Goal: Check status: Check status

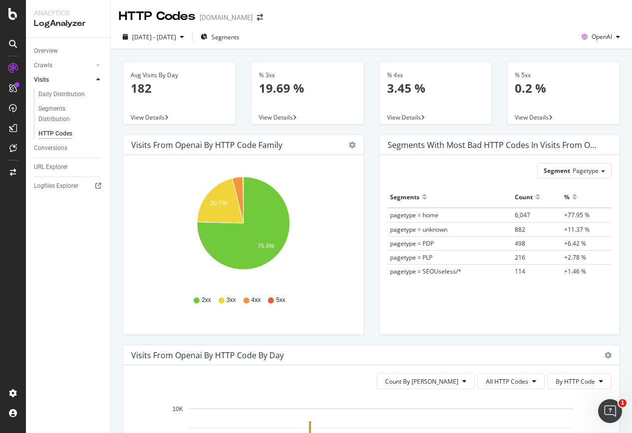
scroll to position [97, 0]
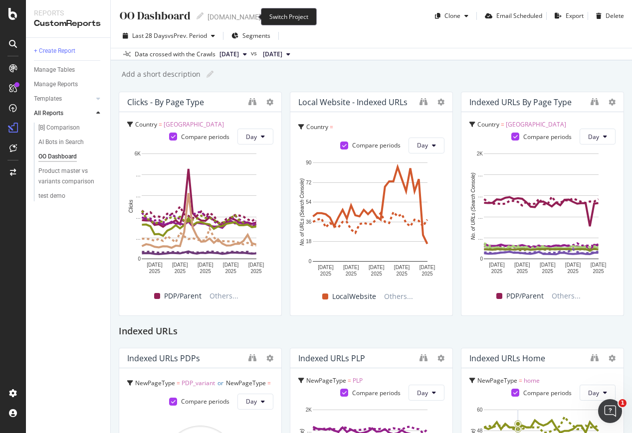
click at [261, 16] on span at bounding box center [268, 16] width 14 height 7
click at [265, 16] on icon "arrow-right-arrow-left" at bounding box center [268, 16] width 6 height 7
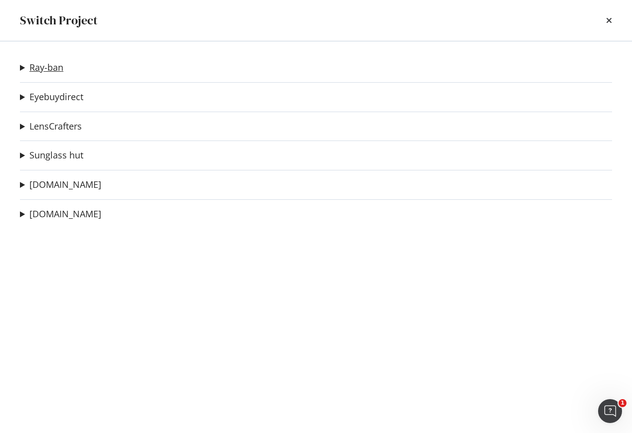
click at [49, 67] on link "Ray-ban" at bounding box center [46, 67] width 34 height 10
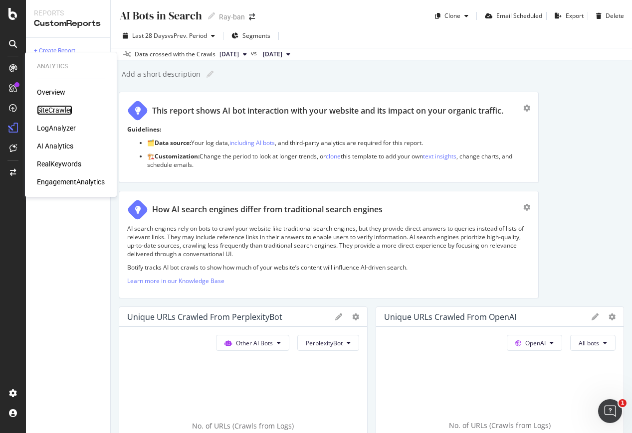
click at [52, 108] on div "SiteCrawler" at bounding box center [54, 110] width 35 height 10
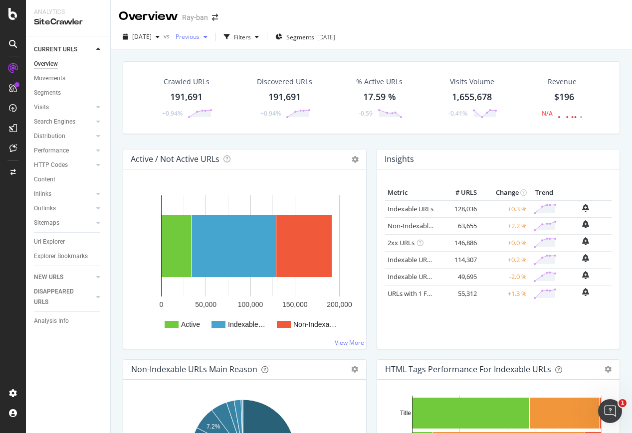
click at [199, 36] on span "Previous" at bounding box center [186, 36] width 28 height 8
click at [433, 31] on div "2025 Oct. 8th vs Previous Filters Segments 2025-06-26" at bounding box center [371, 39] width 521 height 20
click at [52, 105] on link "Visits" at bounding box center [63, 107] width 59 height 10
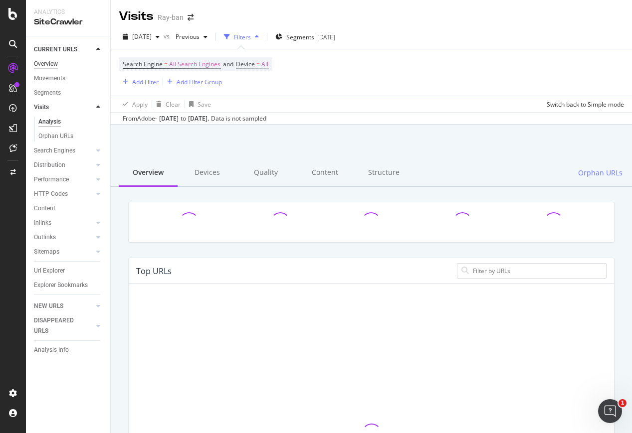
click at [51, 64] on div "Overview" at bounding box center [46, 64] width 24 height 10
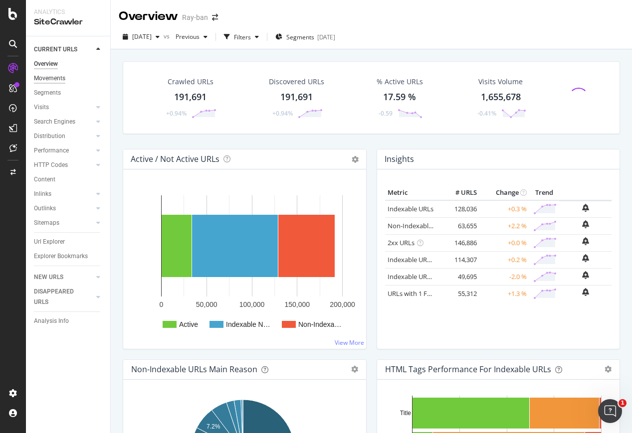
click at [56, 78] on div "Movements" at bounding box center [49, 78] width 31 height 10
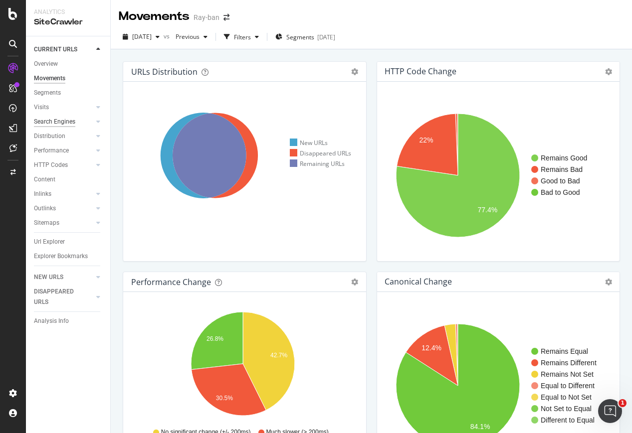
click at [69, 120] on div "Search Engines" at bounding box center [54, 122] width 41 height 10
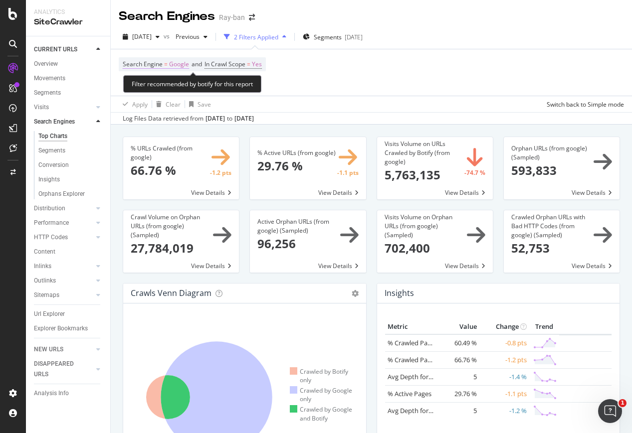
click at [180, 65] on span "Google" at bounding box center [179, 64] width 20 height 14
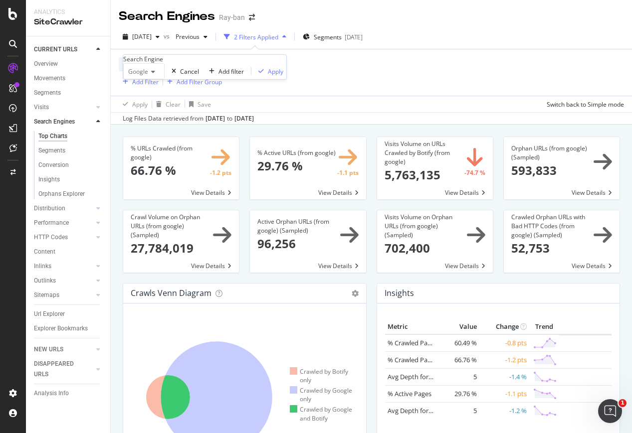
click at [155, 75] on icon at bounding box center [151, 72] width 7 height 6
click at [158, 111] on div "OpenAI" at bounding box center [144, 105] width 40 height 10
click at [268, 76] on div "Apply" at bounding box center [275, 71] width 15 height 8
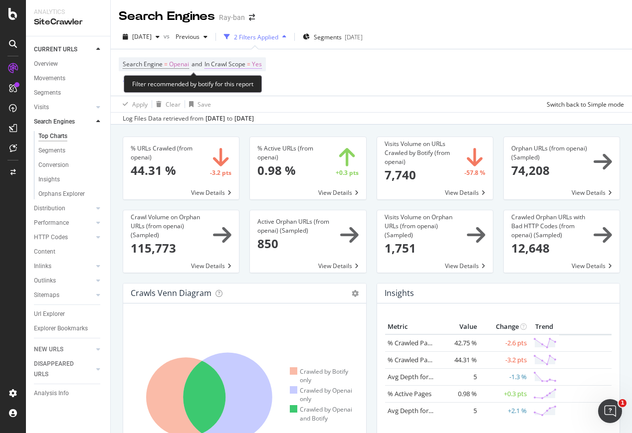
click at [260, 63] on span "Yes" at bounding box center [257, 64] width 10 height 14
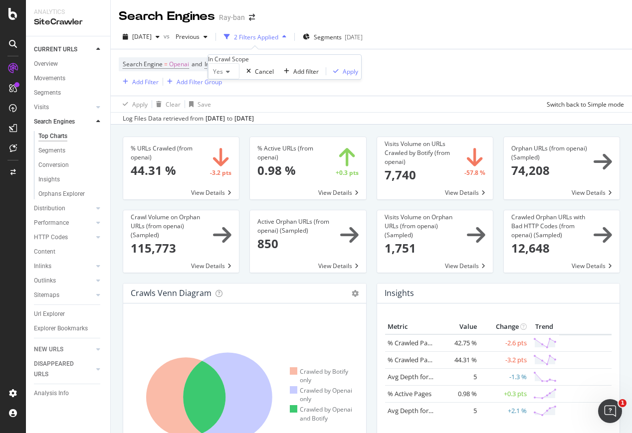
click at [223, 76] on span "Yes" at bounding box center [218, 71] width 10 height 8
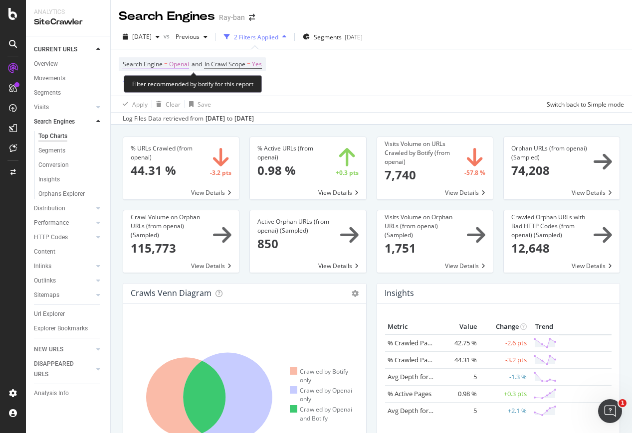
click at [166, 64] on span "=" at bounding box center [165, 64] width 3 height 8
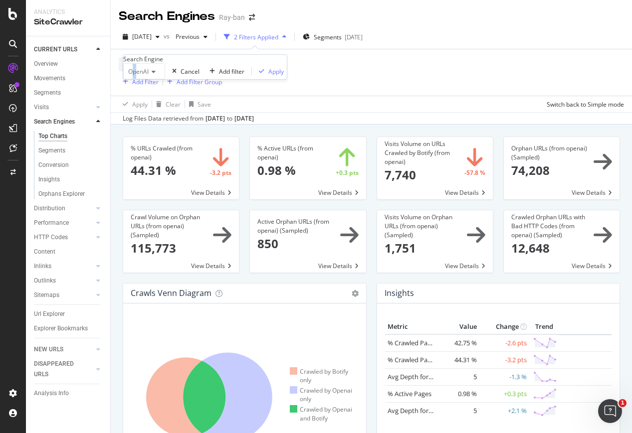
click at [138, 76] on span "OpenAI" at bounding box center [138, 71] width 20 height 8
click at [149, 129] on span "Other AI Bots" at bounding box center [137, 120] width 23 height 17
click at [285, 76] on div "Apply" at bounding box center [292, 71] width 15 height 8
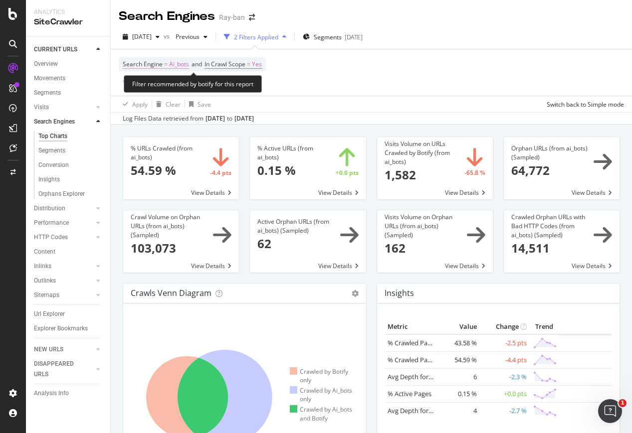
click at [178, 65] on span "Ai_bots" at bounding box center [179, 64] width 20 height 14
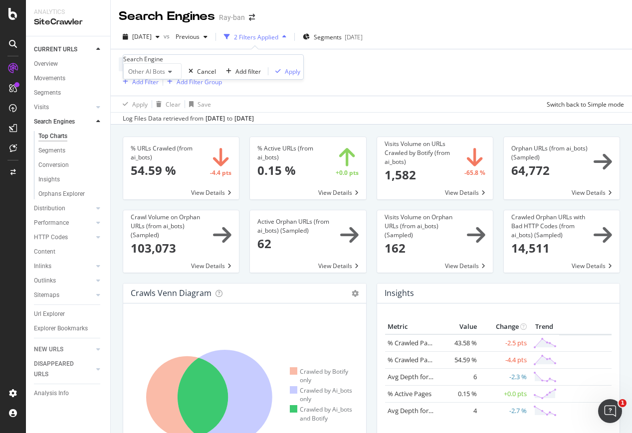
click at [169, 76] on div "Other AI Bots Cancel Add filter Apply" at bounding box center [213, 71] width 180 height 16
click at [165, 76] on span "Other AI Bots" at bounding box center [146, 71] width 37 height 8
click at [161, 100] on div "Google" at bounding box center [152, 95] width 57 height 10
click at [268, 76] on div "Apply" at bounding box center [275, 71] width 15 height 8
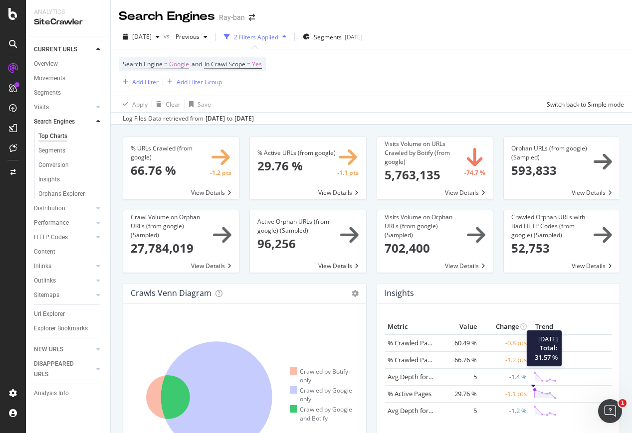
scroll to position [6, 0]
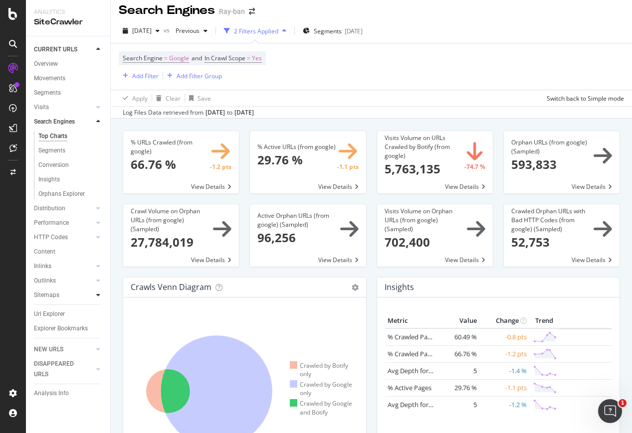
click at [95, 294] on div at bounding box center [98, 295] width 10 height 10
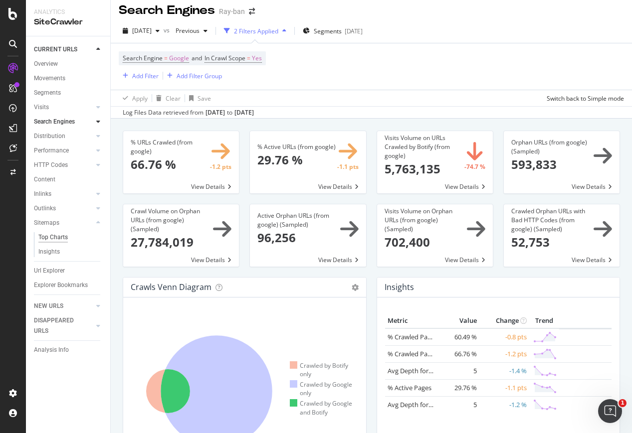
click at [56, 238] on div "Top Charts" at bounding box center [52, 237] width 29 height 10
